Goal: Task Accomplishment & Management: Use online tool/utility

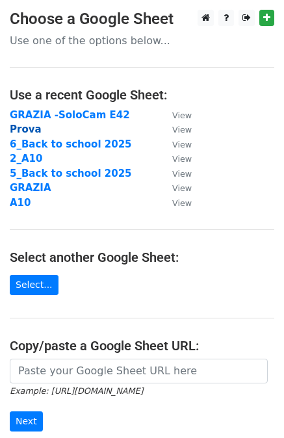
click at [29, 128] on strong "Prova" at bounding box center [26, 130] width 32 height 12
click at [27, 135] on strong "Prova" at bounding box center [26, 130] width 32 height 12
click at [21, 131] on strong "Prova" at bounding box center [26, 130] width 32 height 12
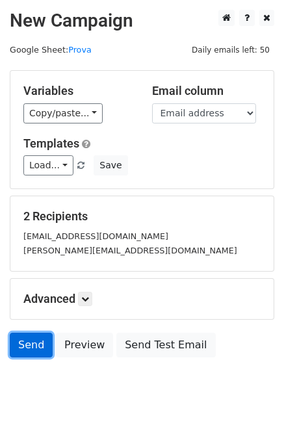
click at [33, 342] on link "Send" at bounding box center [31, 345] width 43 height 25
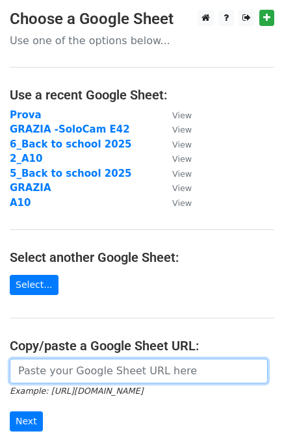
click at [85, 364] on input "url" at bounding box center [139, 371] width 258 height 25
paste input "https://docs.google.com/spreadsheets/d/1JM-AXtOgWPlXZR21ybqvv1bYG75AmG2A2IPNaRR…"
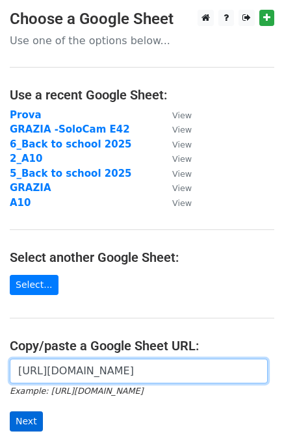
type input "https://docs.google.com/spreadsheets/d/1JM-AXtOgWPlXZR21ybqvv1bYG75AmG2A2IPNaRR…"
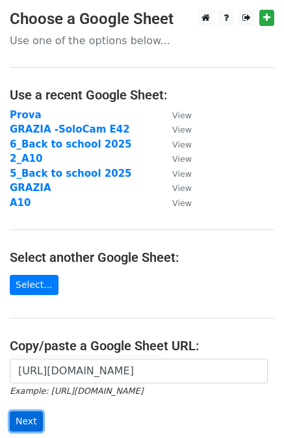
click at [23, 415] on input "Next" at bounding box center [26, 422] width 33 height 20
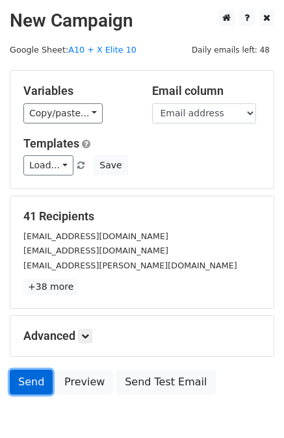
click at [21, 374] on link "Send" at bounding box center [31, 382] width 43 height 25
